Goal: Find specific page/section: Find specific page/section

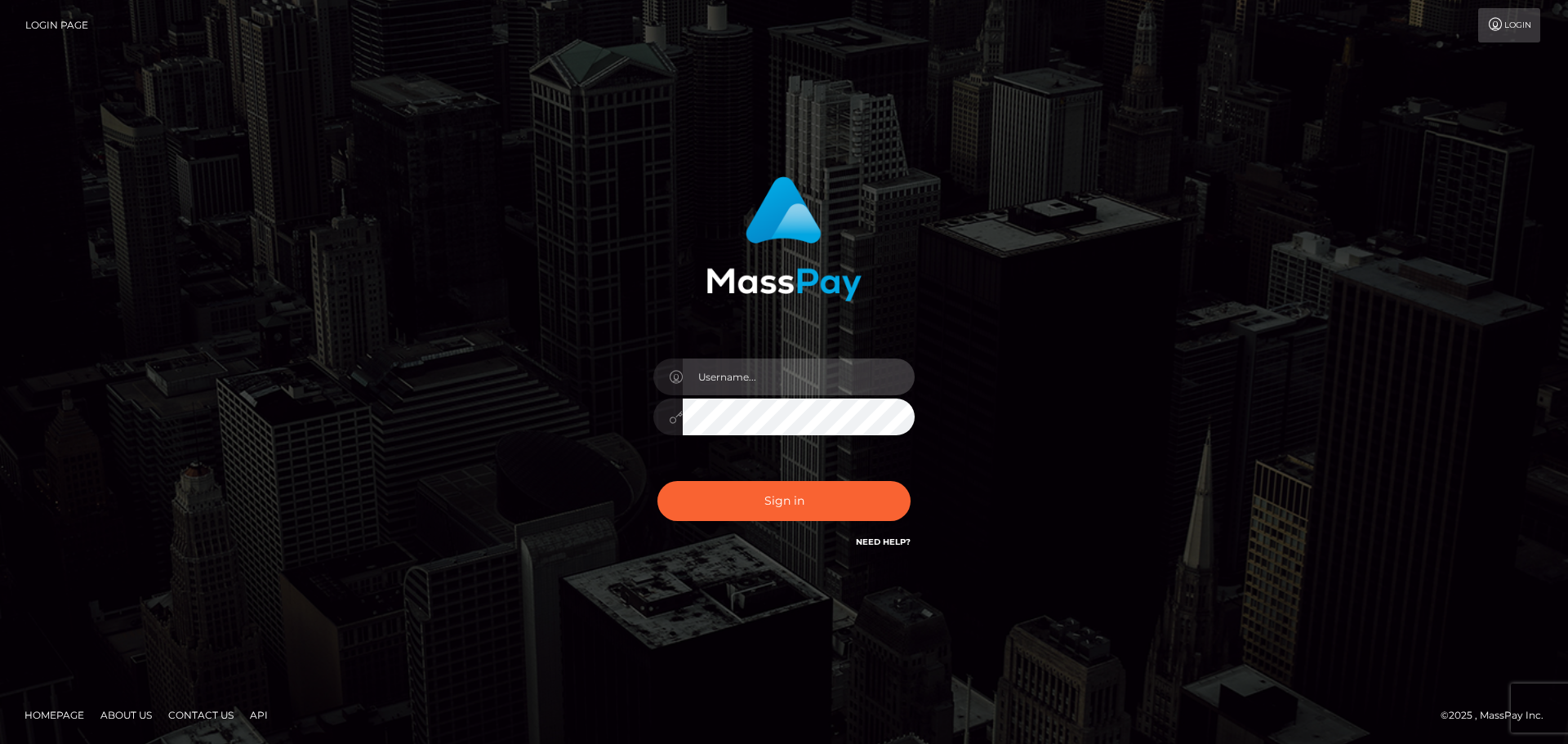
click at [710, 368] on input "text" at bounding box center [798, 376] width 232 height 37
type input "[PERSON_NAME]"
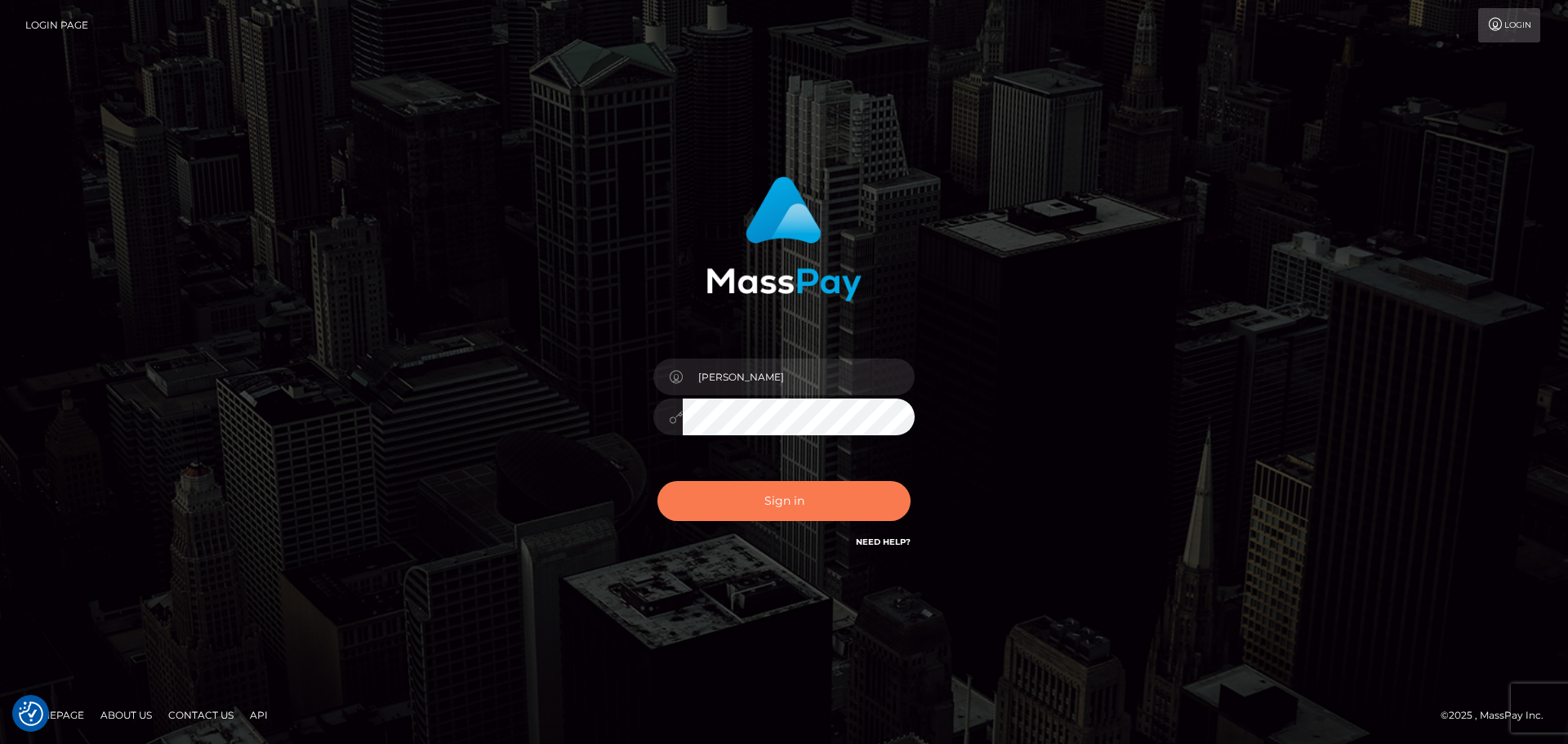
click at [775, 502] on button "Sign in" at bounding box center [784, 501] width 254 height 40
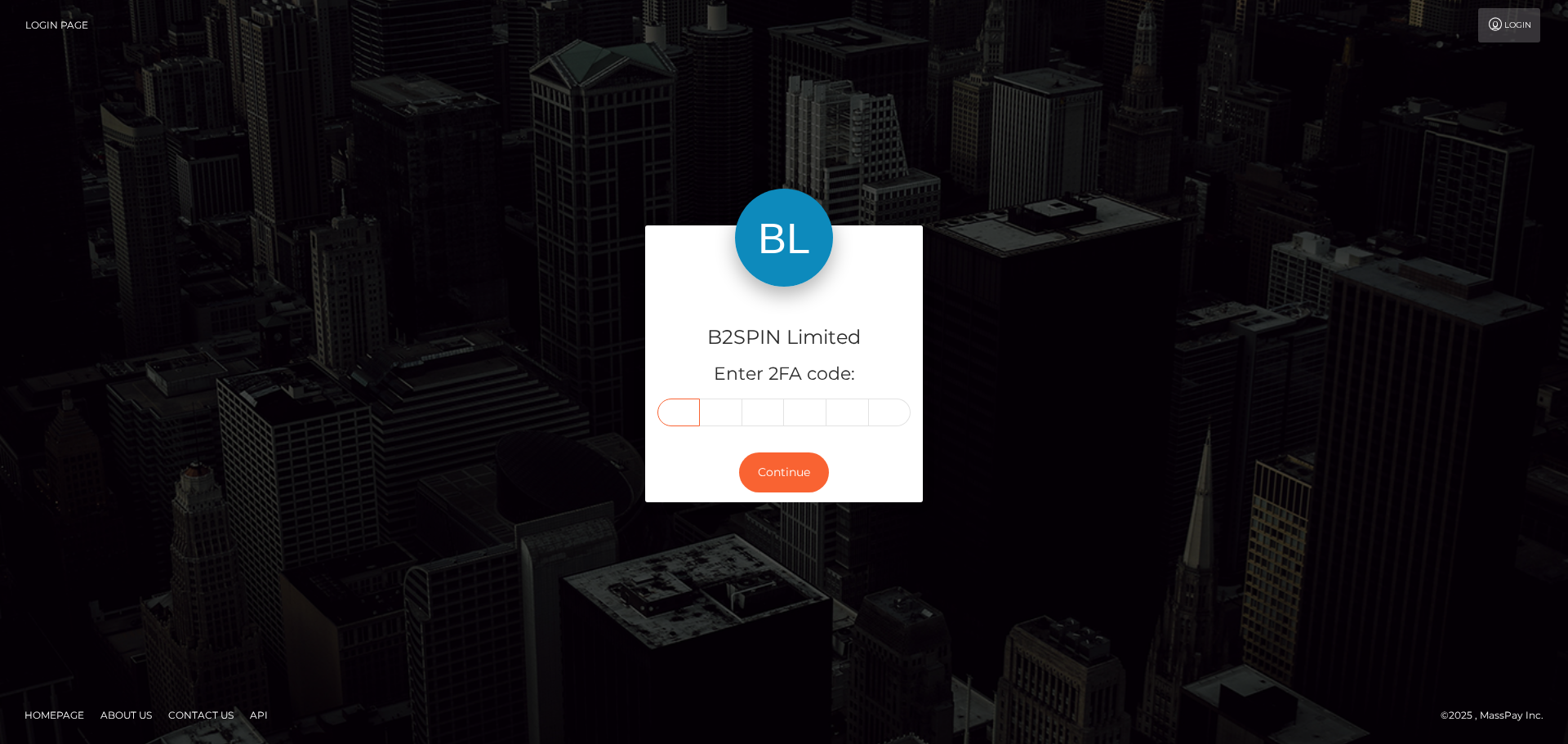
paste input "7"
type input "7"
type input "2"
type input "3"
type input "1"
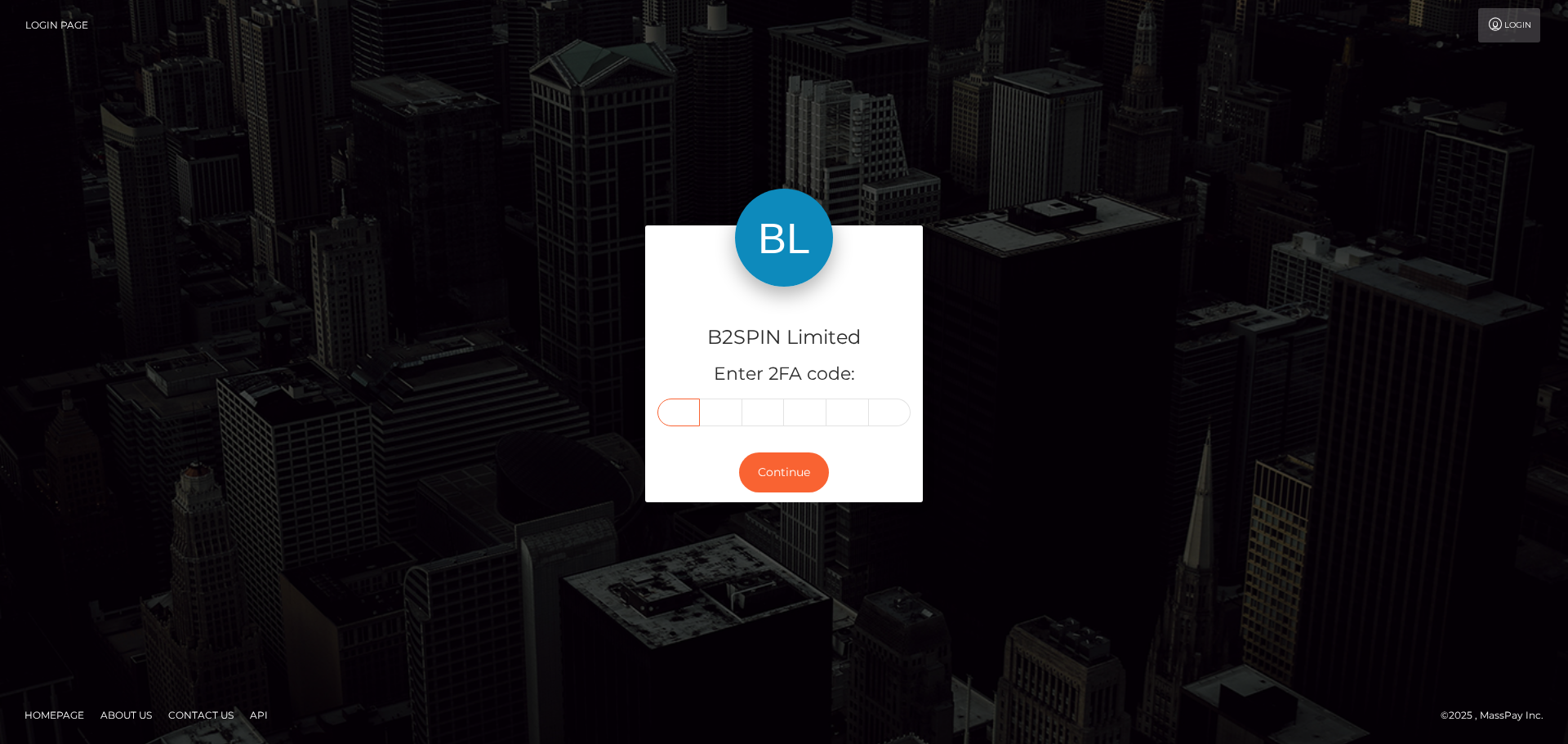
type input "2"
type input "4"
click at [782, 464] on button "Continue" at bounding box center [784, 473] width 90 height 40
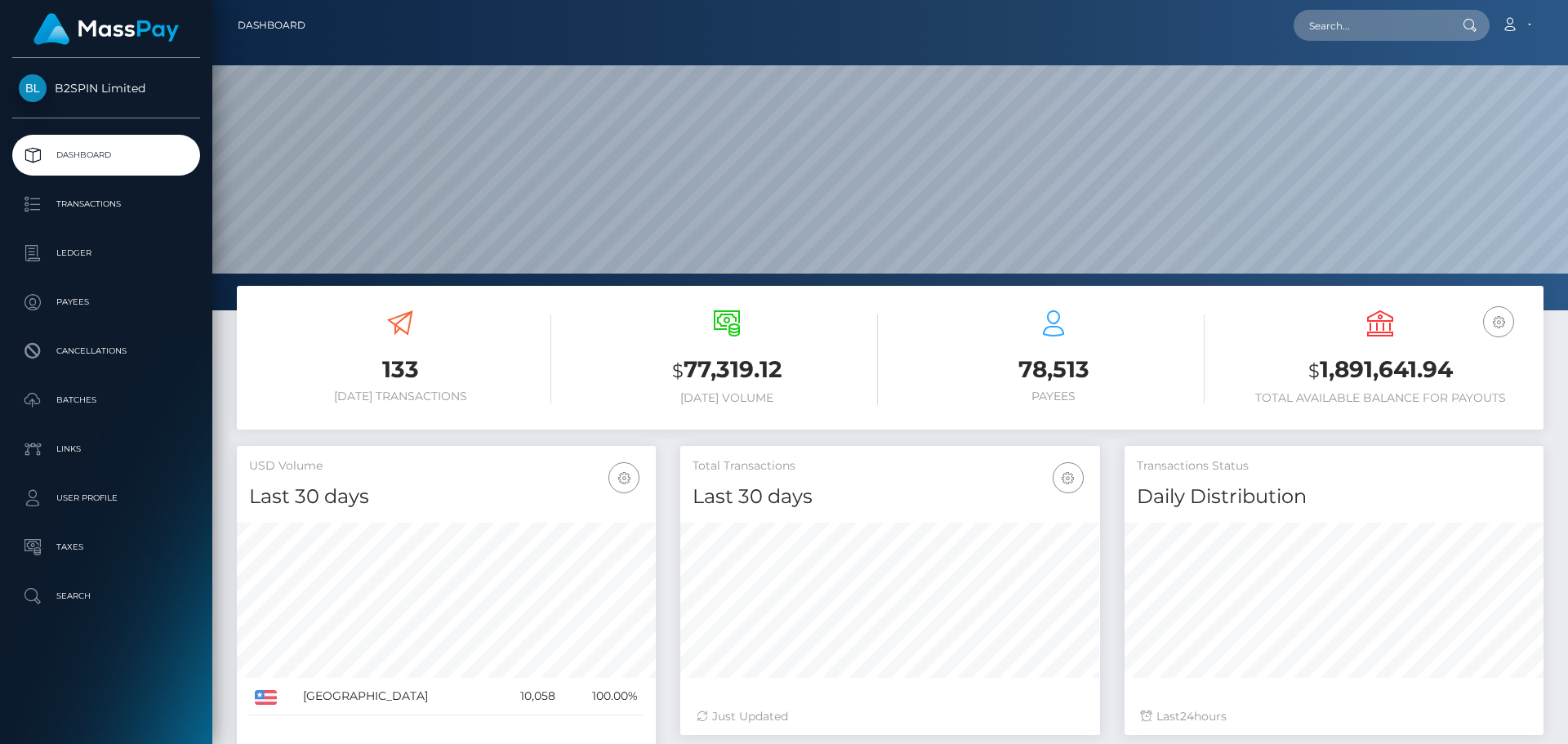
scroll to position [290, 420]
click at [1335, 21] on input "text" at bounding box center [1370, 25] width 154 height 31
paste input "1cef8c24-6d5f-4dfb-99ae-6ebf5e9fd259"
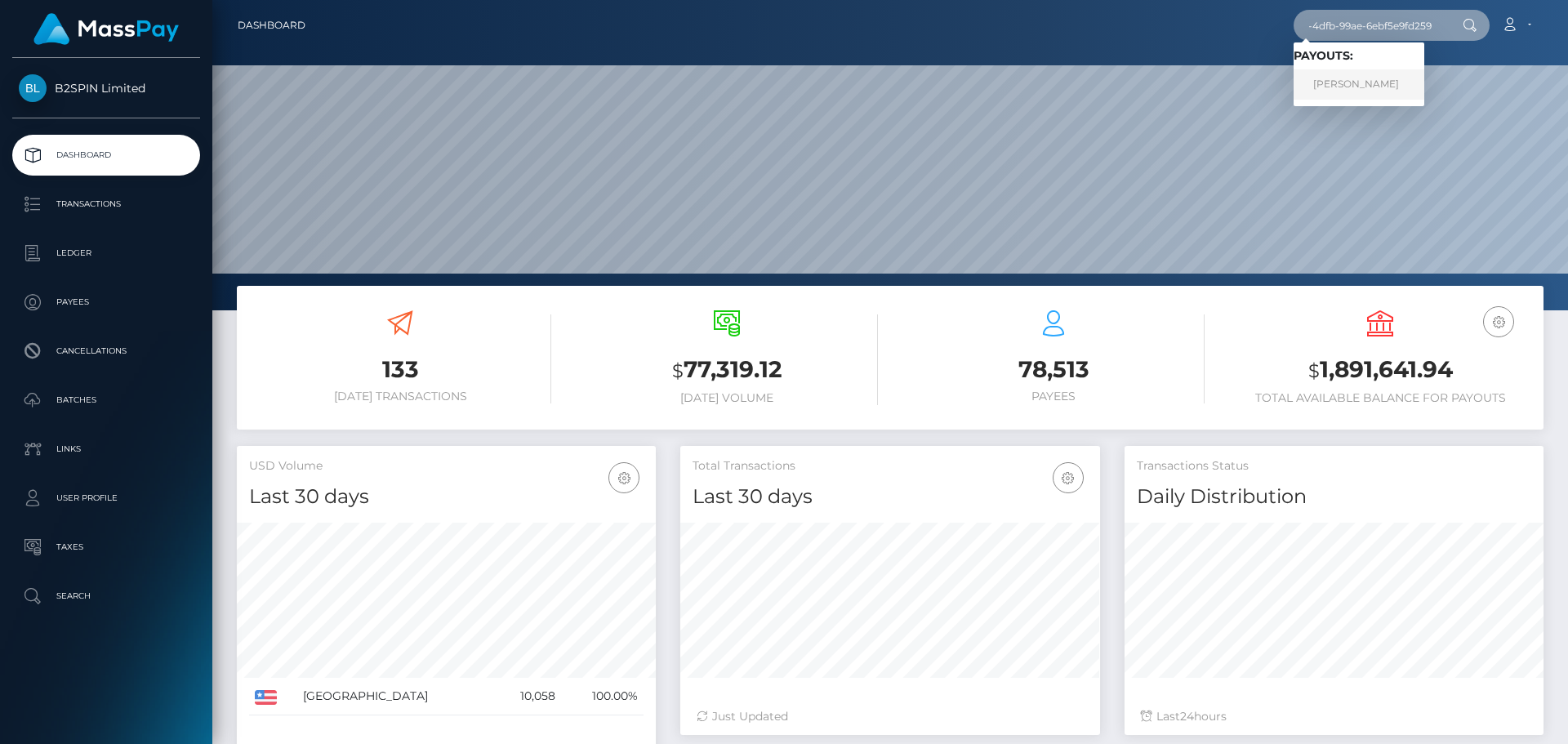
type input "1cef8c24-6d5f-4dfb-99ae-6ebf5e9fd259"
click at [1331, 83] on link "JUDITH BERNICE FRIELER" at bounding box center [1359, 84] width 131 height 30
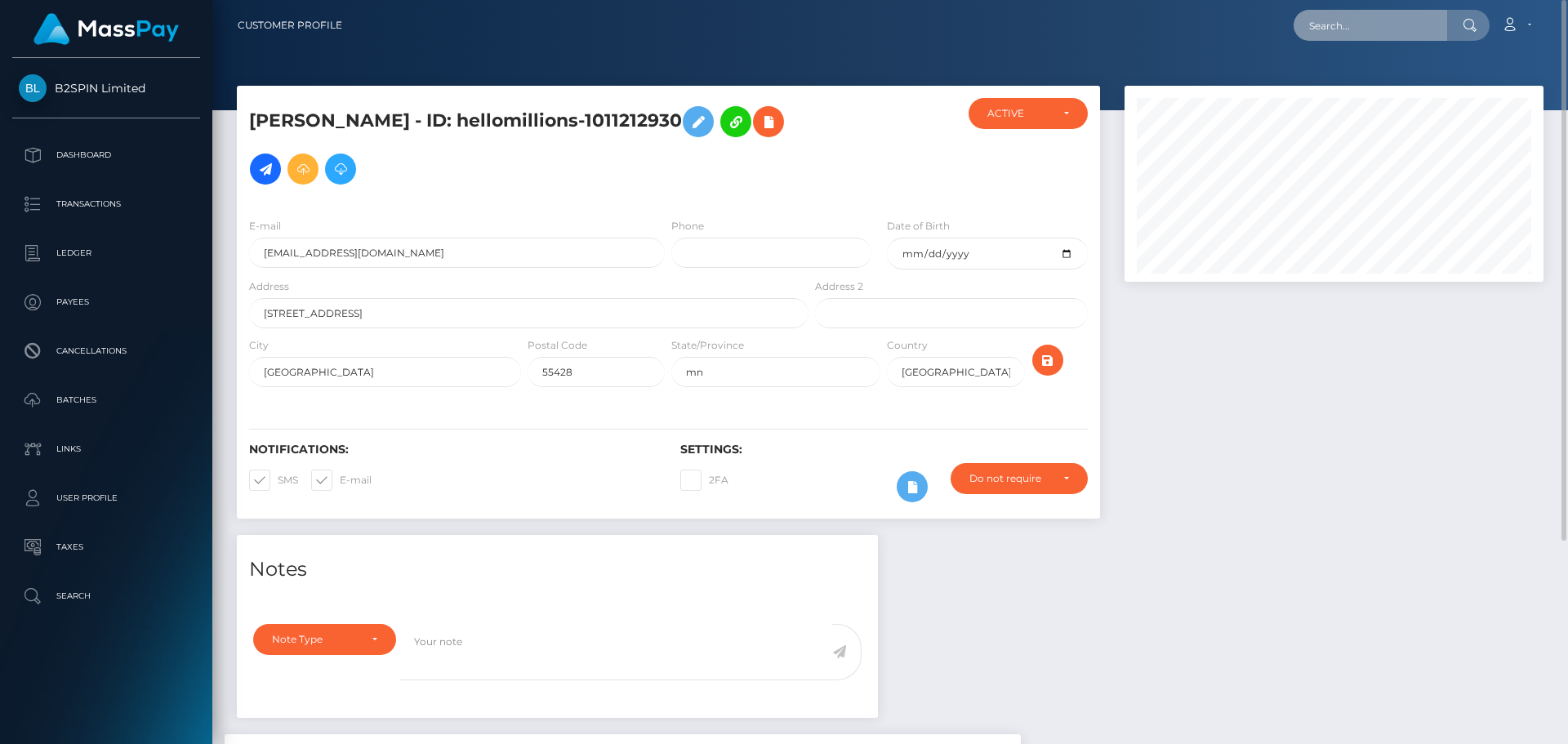
click at [1350, 16] on input "text" at bounding box center [1370, 25] width 154 height 31
paste input "3ccd74d9-53ec-4c2b-b48c-58d2fe957ecf"
type input "3ccd74d9-53ec-4c2b-b48c-58d2fe957ecf"
